Goal: Transaction & Acquisition: Purchase product/service

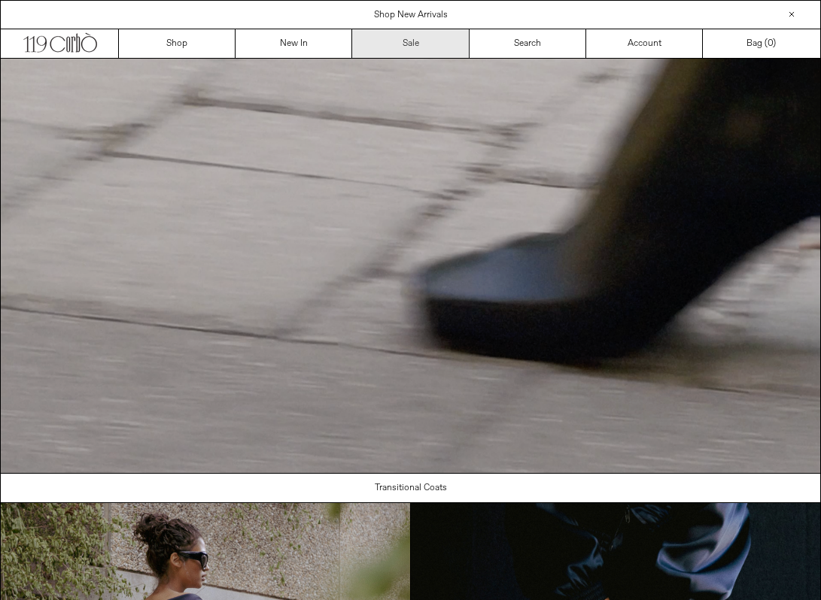
click at [434, 37] on link "Sale" at bounding box center [410, 43] width 117 height 29
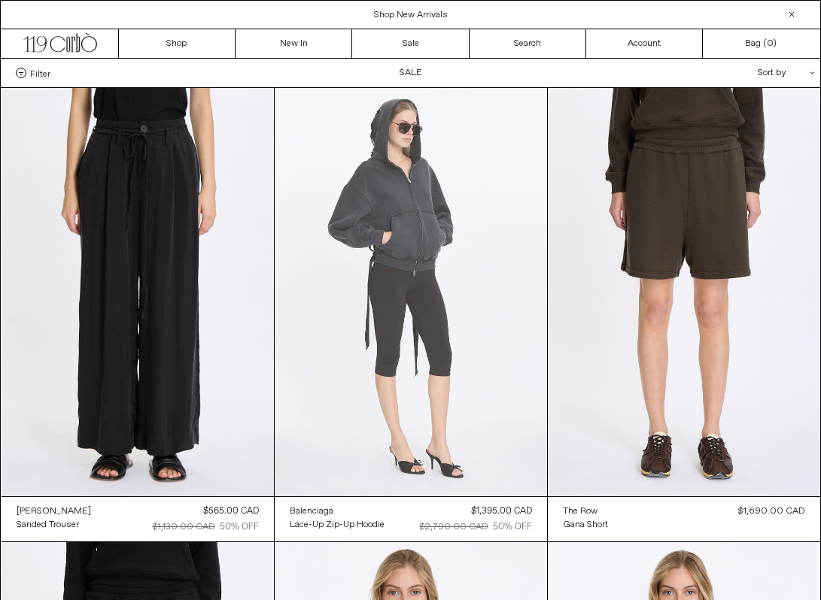
scroll to position [2, 0]
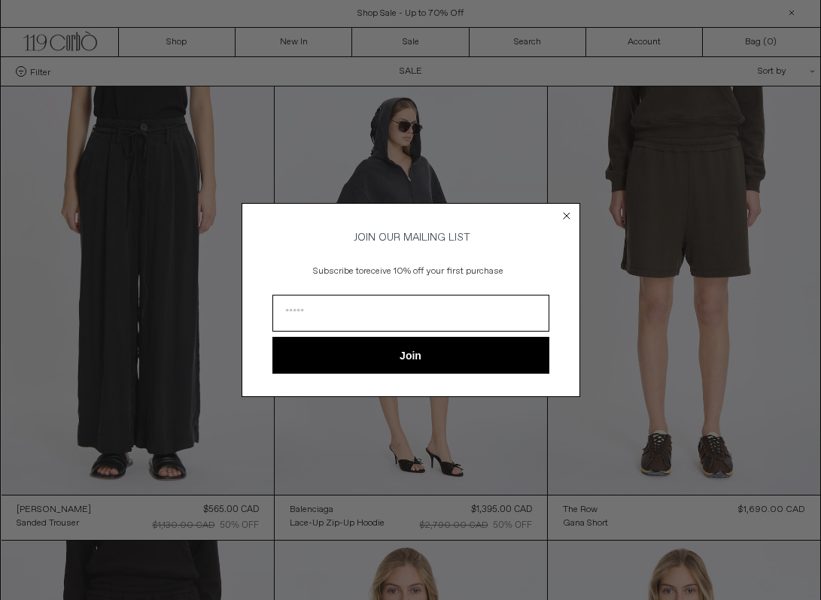
click at [563, 213] on circle "Close dialog" at bounding box center [566, 215] width 14 height 14
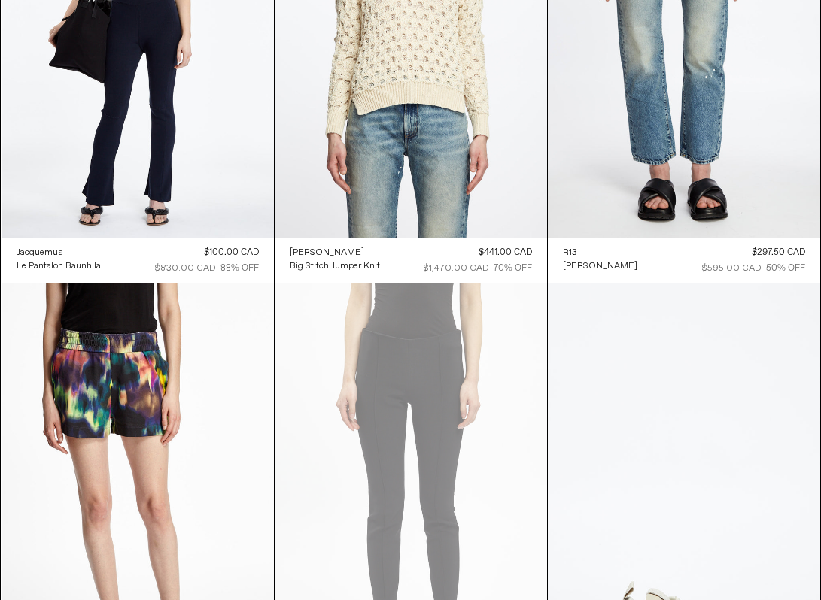
scroll to position [37731, 0]
